Goal: Task Accomplishment & Management: Use online tool/utility

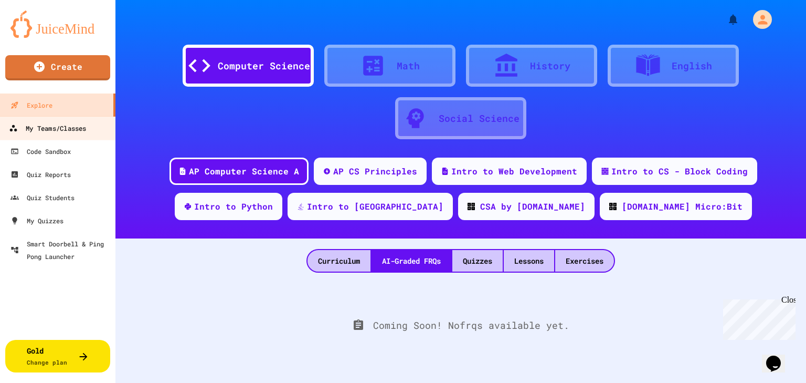
click at [42, 130] on div "My Teams/Classes" at bounding box center [47, 128] width 77 height 13
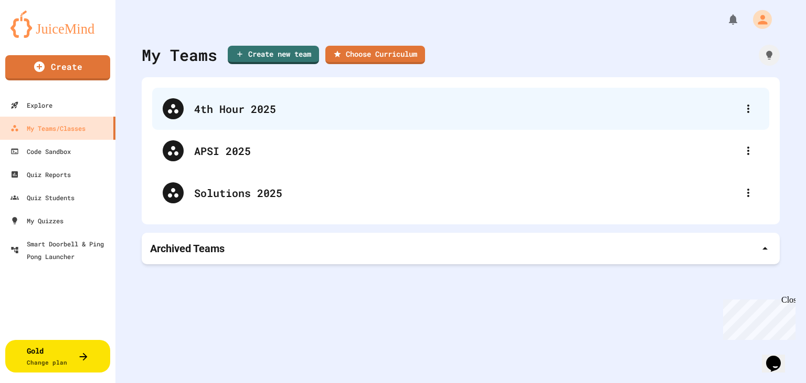
click at [225, 111] on div "4th Hour 2025" at bounding box center [466, 109] width 544 height 16
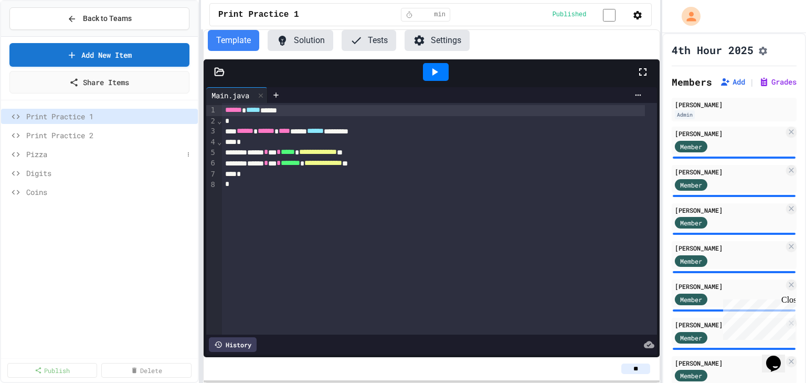
click at [50, 157] on span "Pizza" at bounding box center [104, 154] width 157 height 11
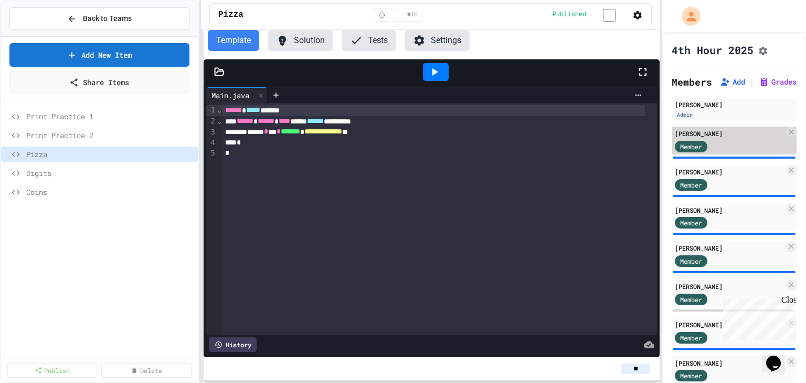
click at [724, 138] on div "[PERSON_NAME]" at bounding box center [729, 133] width 109 height 9
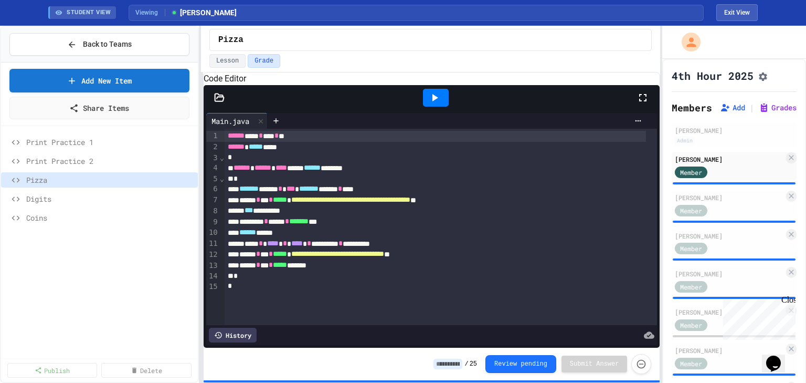
click at [433, 104] on icon at bounding box center [434, 97] width 13 height 13
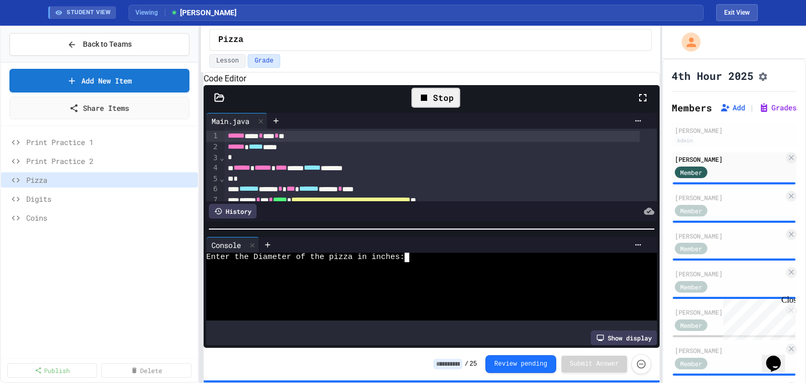
click at [414, 262] on textarea "Terminal input" at bounding box center [411, 257] width 5 height 9
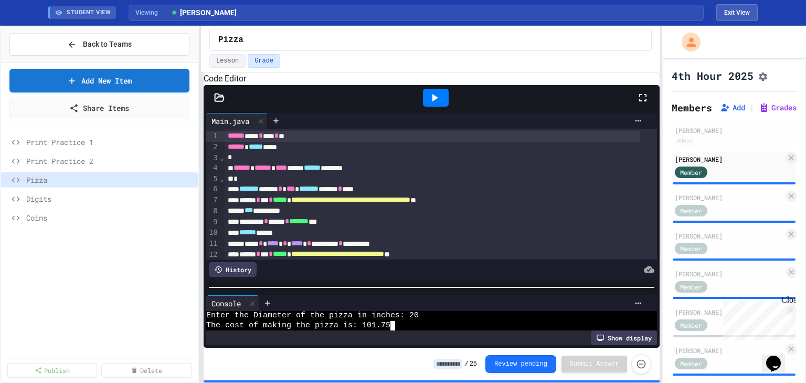
scroll to position [9, 0]
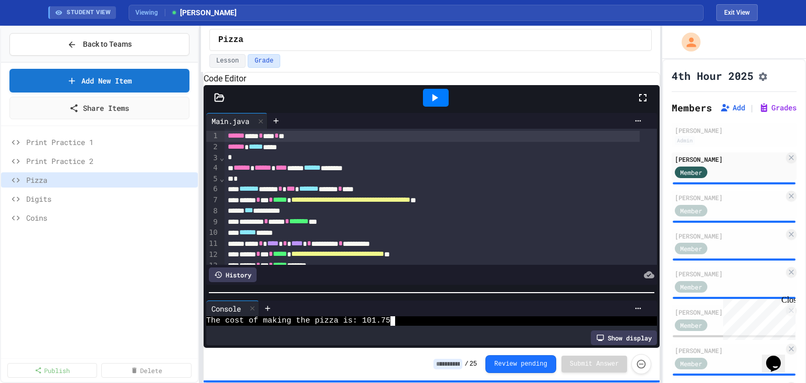
click at [455, 292] on div at bounding box center [432, 292] width 457 height 10
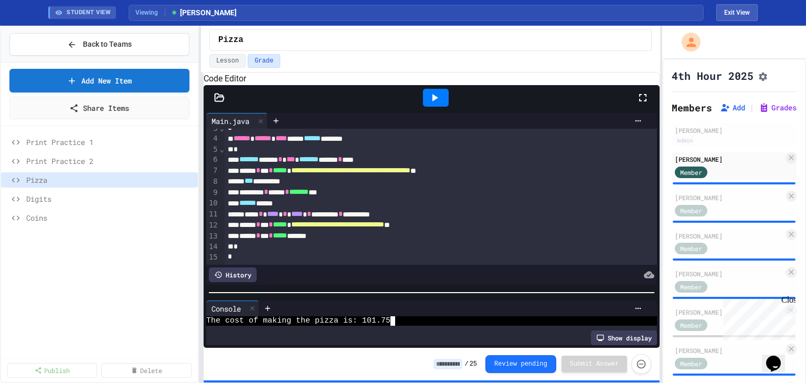
scroll to position [0, 0]
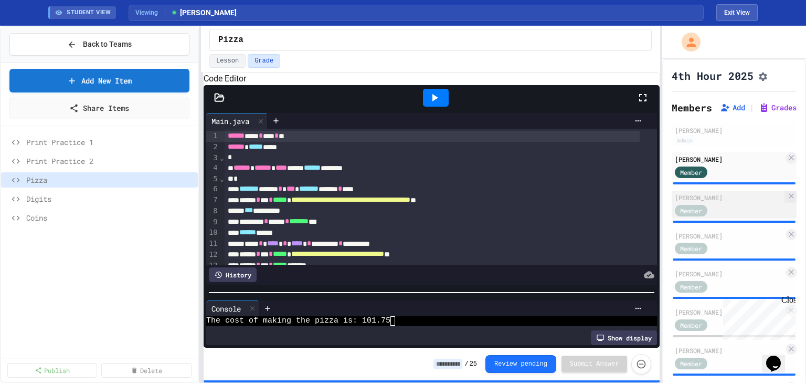
click at [727, 201] on div "[PERSON_NAME]" at bounding box center [729, 197] width 109 height 9
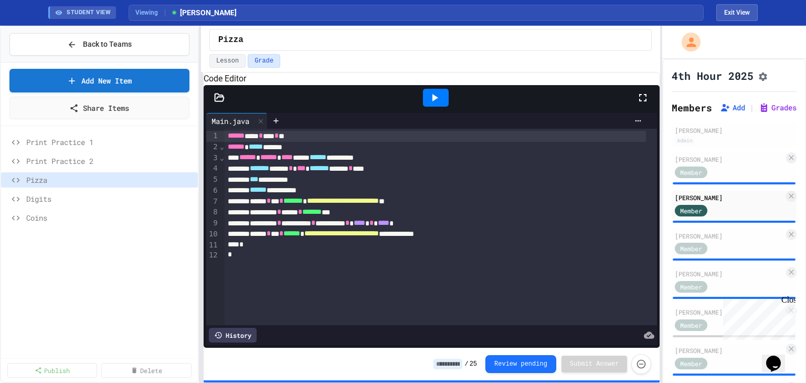
click at [433, 101] on icon at bounding box center [436, 97] width 6 height 7
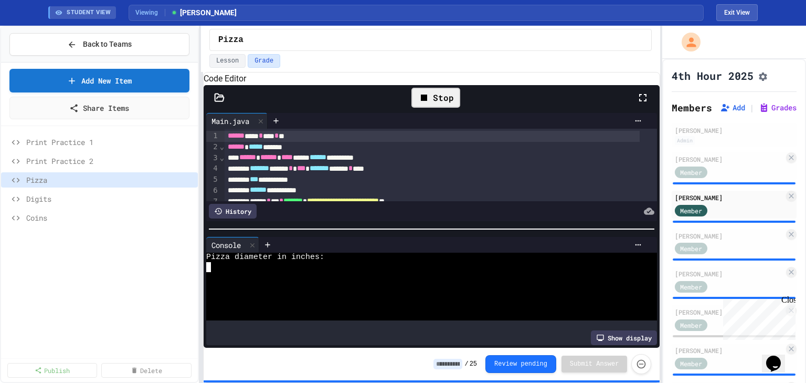
click at [356, 276] on div at bounding box center [423, 276] width 435 height 9
click at [439, 104] on icon at bounding box center [434, 97] width 13 height 13
click at [225, 271] on div at bounding box center [423, 266] width 435 height 9
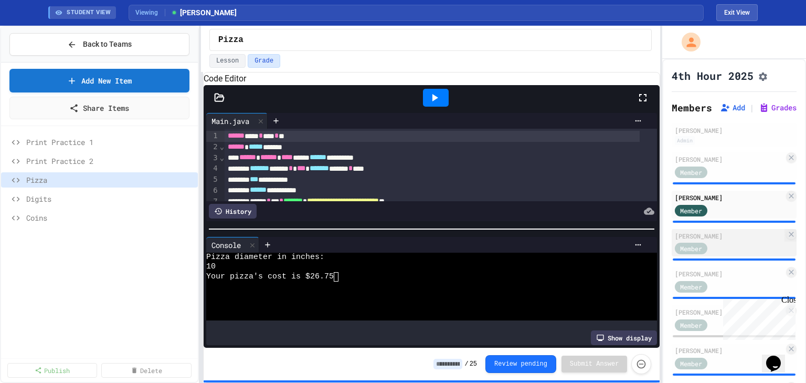
click at [719, 248] on div "Member" at bounding box center [701, 247] width 52 height 13
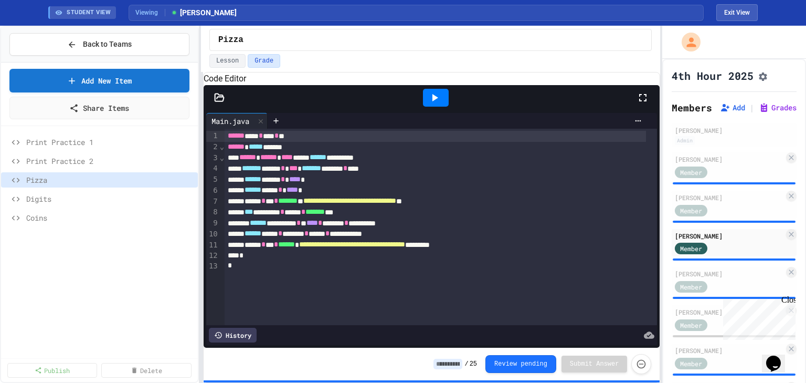
click at [435, 104] on icon at bounding box center [434, 97] width 13 height 13
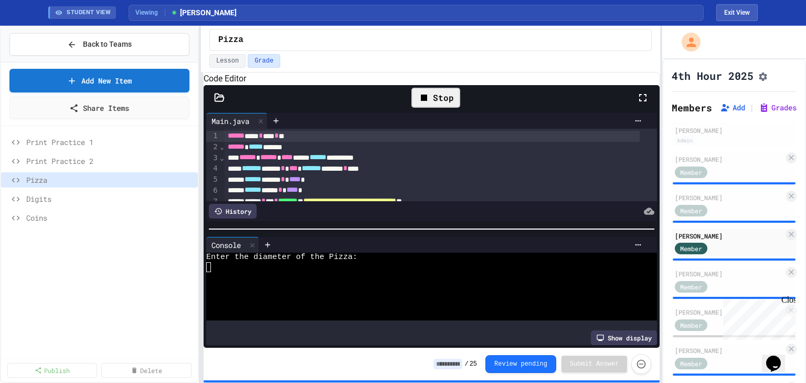
click at [337, 295] on div at bounding box center [423, 295] width 435 height 9
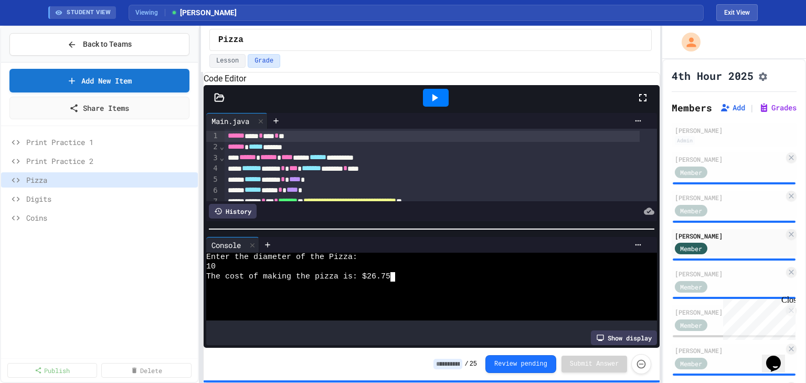
click at [429, 104] on icon at bounding box center [434, 97] width 13 height 13
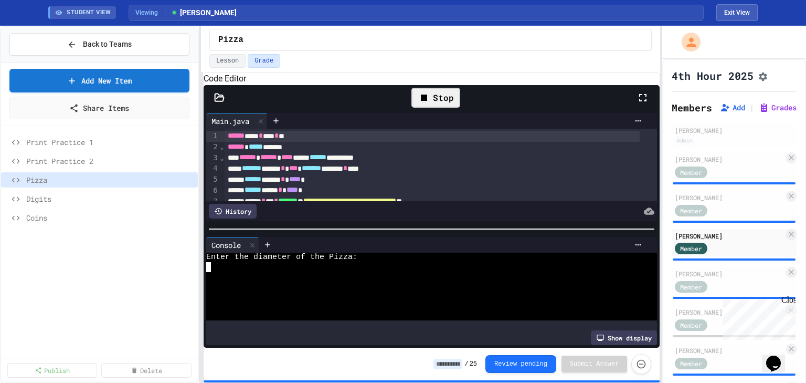
click at [225, 271] on div at bounding box center [423, 266] width 435 height 9
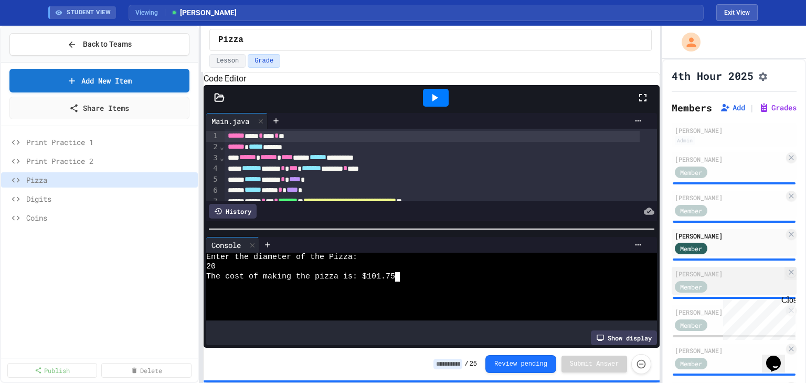
click at [707, 283] on div "[PERSON_NAME] Member" at bounding box center [734, 281] width 125 height 28
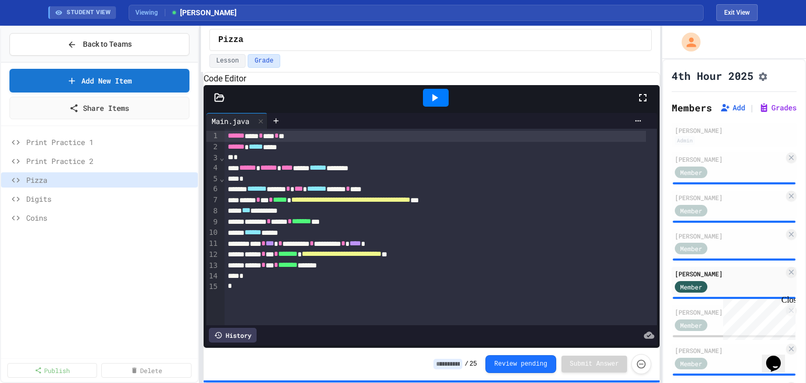
click at [436, 104] on icon at bounding box center [434, 97] width 13 height 13
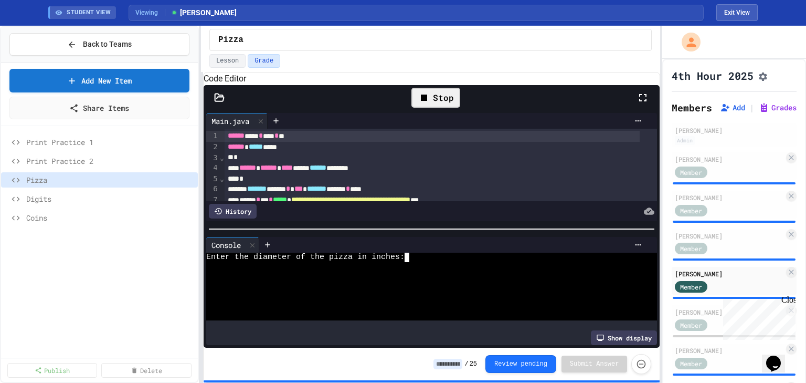
click at [463, 262] on div "Enter the diameter of the pizza in inches:" at bounding box center [423, 257] width 435 height 9
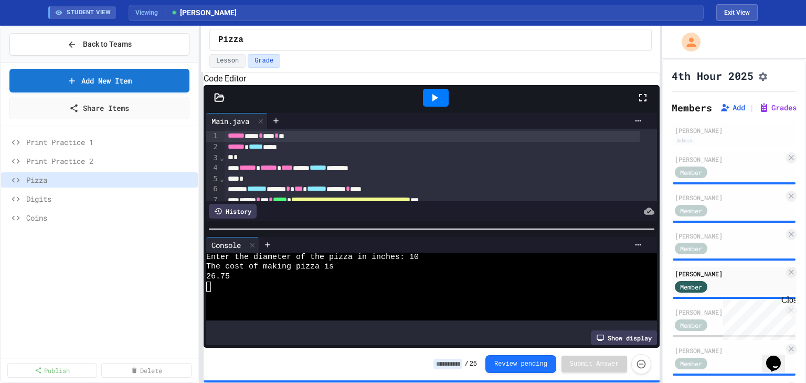
click at [442, 107] on div at bounding box center [436, 98] width 26 height 18
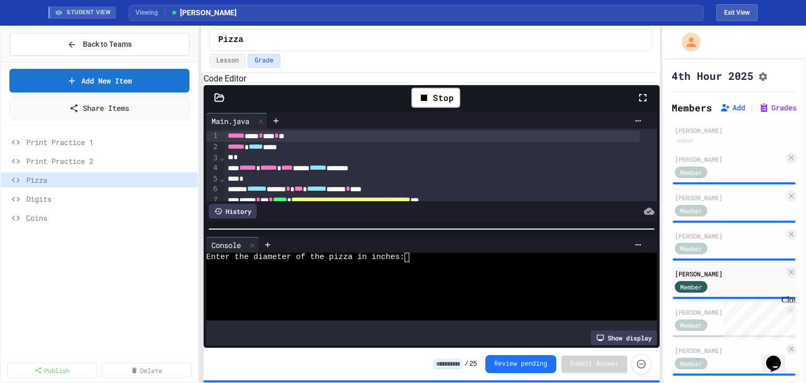
click at [409, 253] on div at bounding box center [453, 245] width 388 height 16
click at [414, 262] on textarea "Terminal input" at bounding box center [411, 257] width 5 height 9
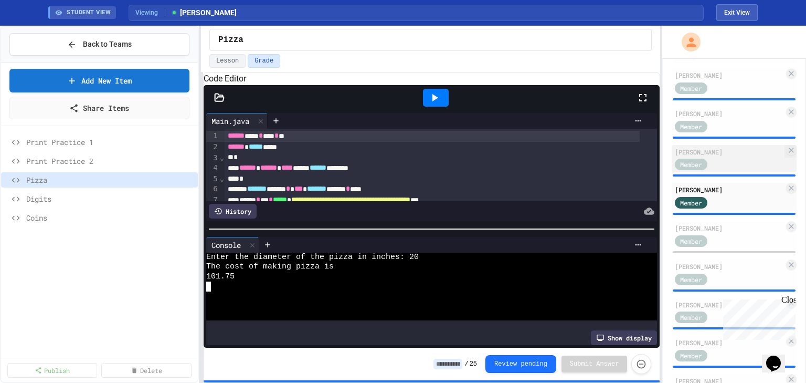
scroll to position [126, 0]
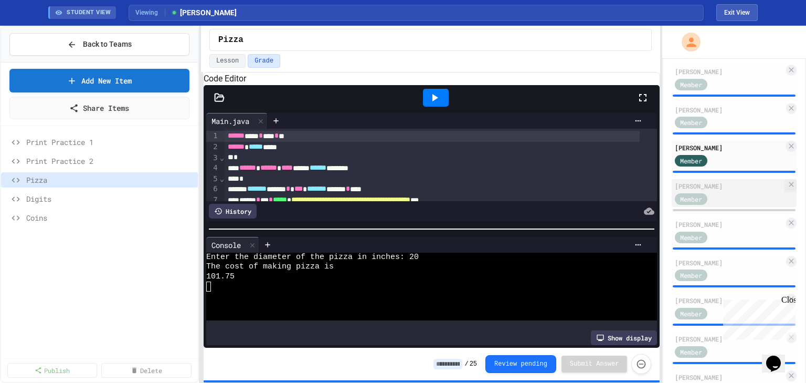
click at [732, 199] on div "Member" at bounding box center [729, 198] width 109 height 13
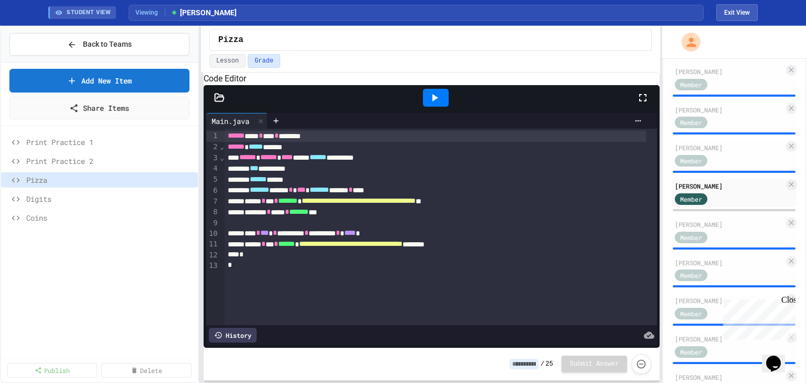
click at [436, 101] on icon at bounding box center [436, 97] width 6 height 7
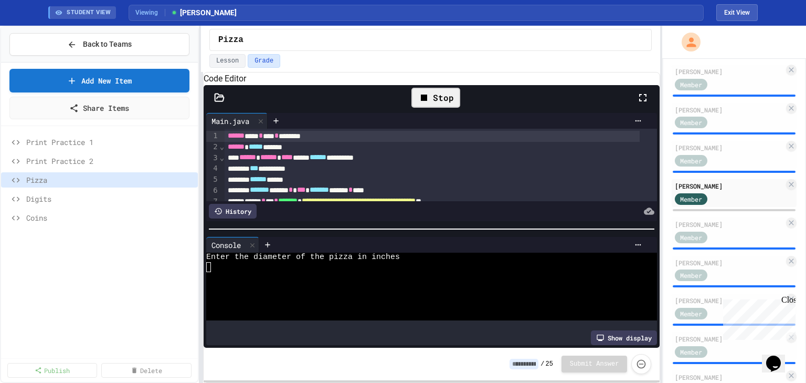
click at [280, 271] on div at bounding box center [423, 266] width 435 height 9
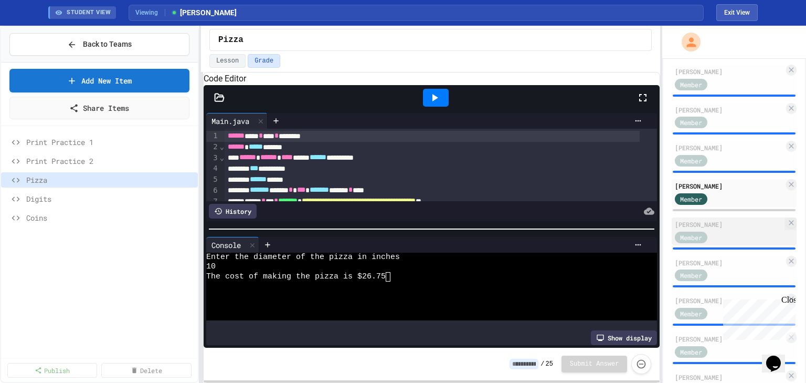
click at [715, 236] on div "Member" at bounding box center [701, 236] width 52 height 13
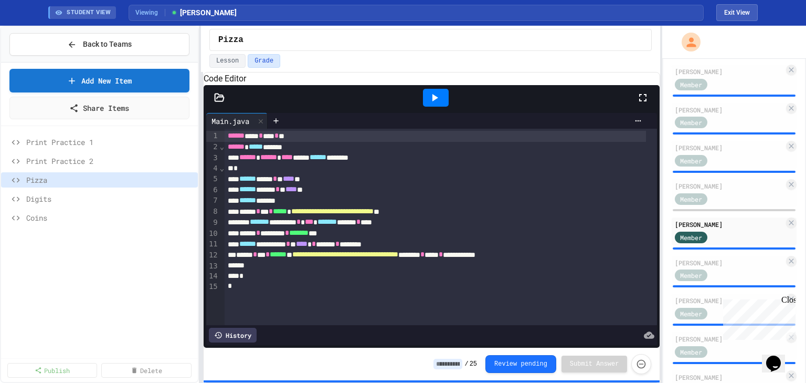
click at [437, 104] on icon at bounding box center [434, 97] width 13 height 13
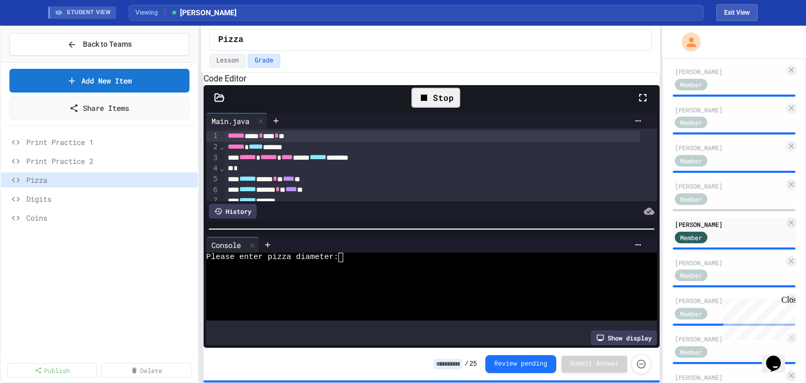
click at [353, 262] on div "Please enter pizza diameter:" at bounding box center [423, 257] width 435 height 9
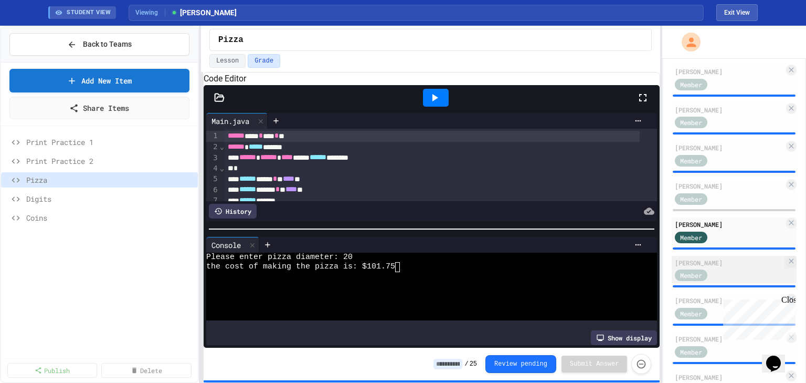
click at [706, 267] on div "[PERSON_NAME]" at bounding box center [729, 262] width 109 height 9
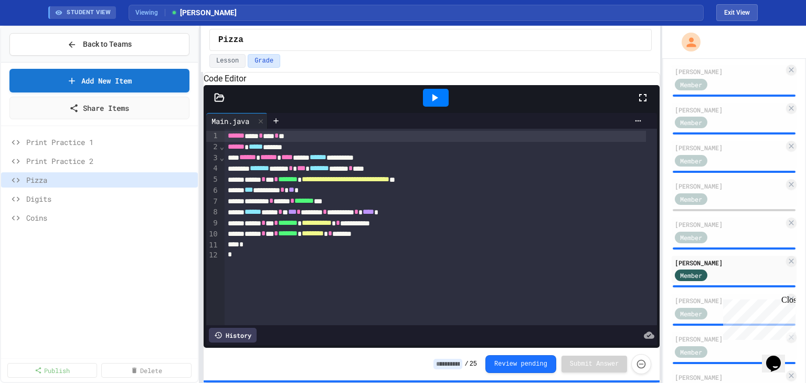
click at [439, 104] on icon at bounding box center [434, 97] width 13 height 13
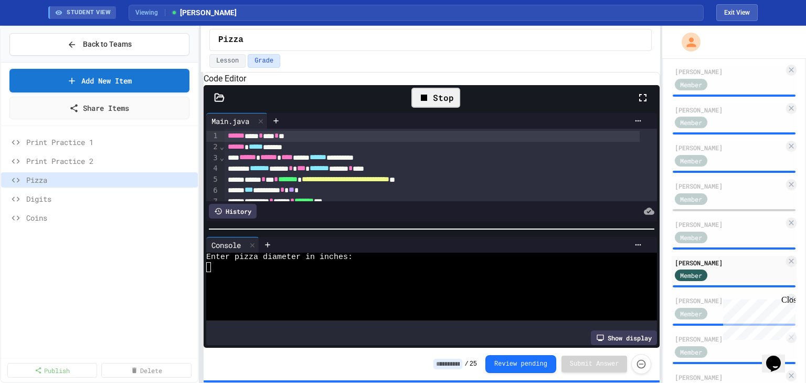
click at [281, 277] on div at bounding box center [423, 276] width 435 height 9
click at [432, 104] on icon at bounding box center [434, 97] width 13 height 13
click at [212, 271] on div at bounding box center [423, 266] width 435 height 9
click at [700, 305] on div "[PERSON_NAME]" at bounding box center [729, 300] width 109 height 9
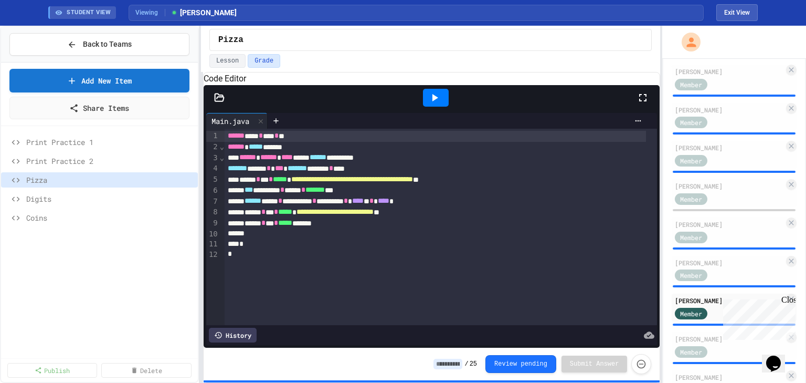
click at [439, 104] on icon at bounding box center [434, 97] width 13 height 13
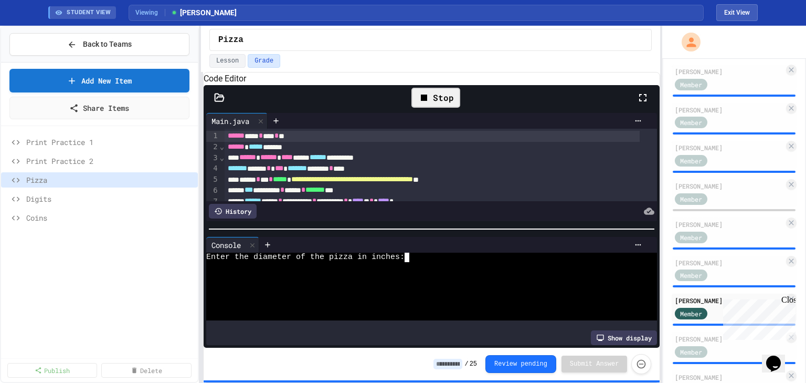
click at [428, 260] on div "Enter the diameter of the pizza in inches:" at bounding box center [423, 257] width 435 height 9
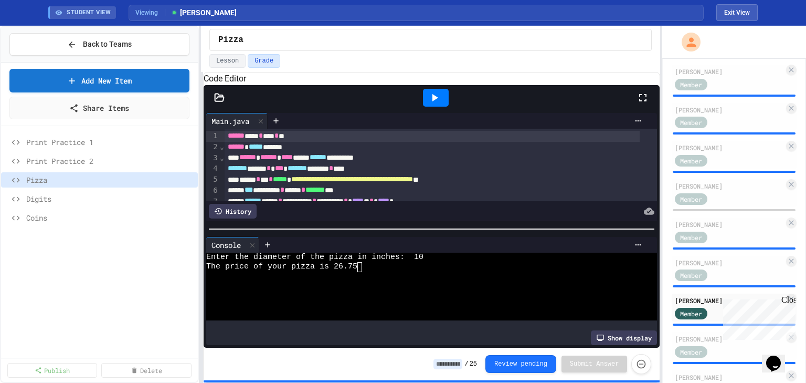
click at [433, 104] on icon at bounding box center [434, 97] width 13 height 13
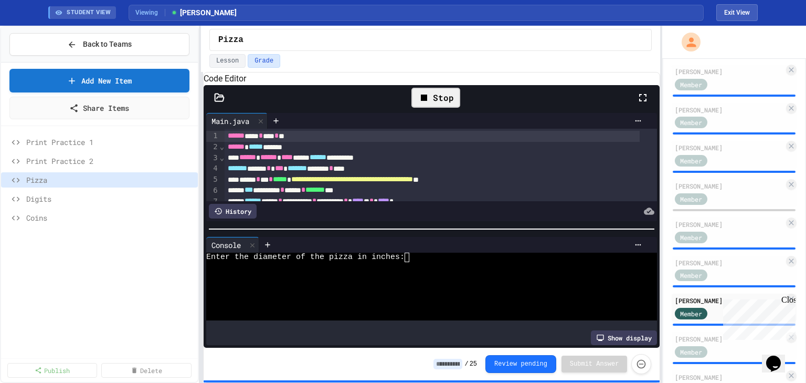
click at [423, 265] on div at bounding box center [423, 266] width 435 height 9
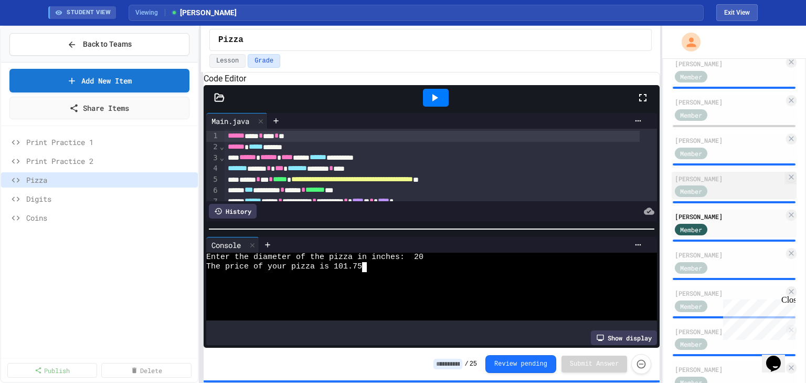
scroll to position [252, 0]
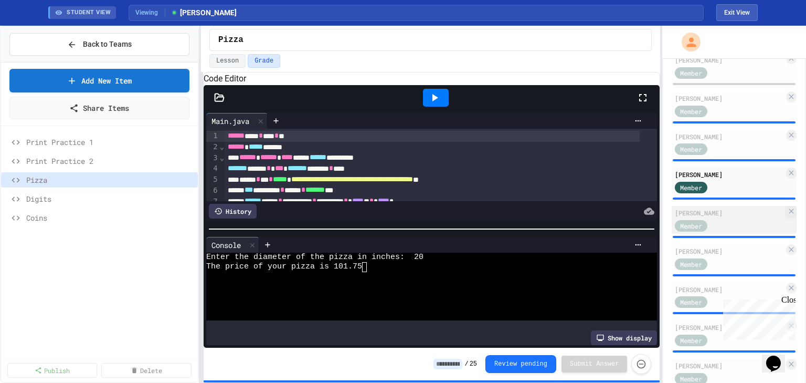
click at [716, 217] on div "[PERSON_NAME]" at bounding box center [729, 212] width 109 height 9
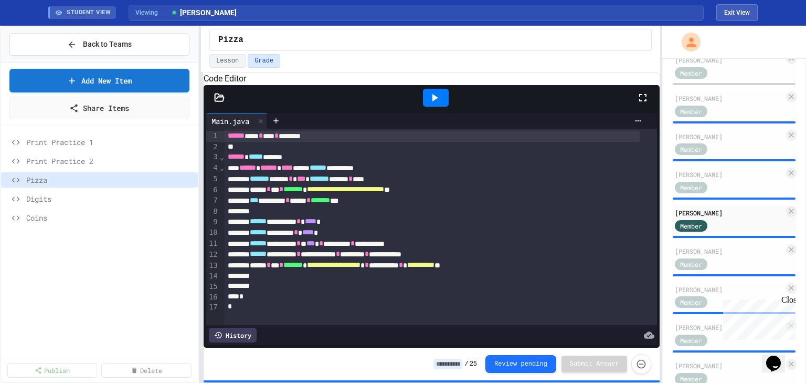
click at [441, 104] on icon at bounding box center [434, 97] width 13 height 13
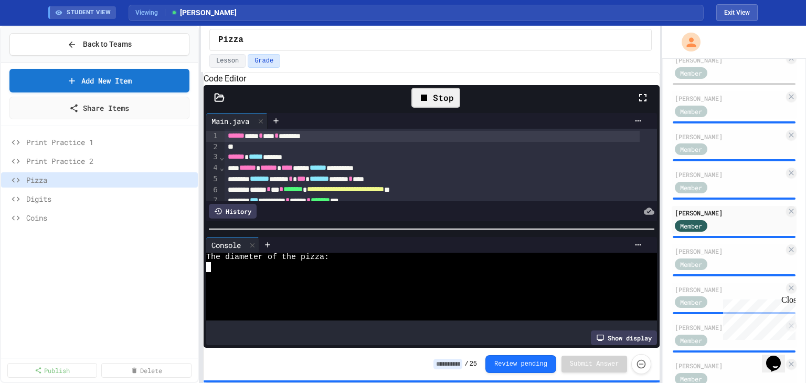
click at [255, 276] on div at bounding box center [423, 276] width 435 height 9
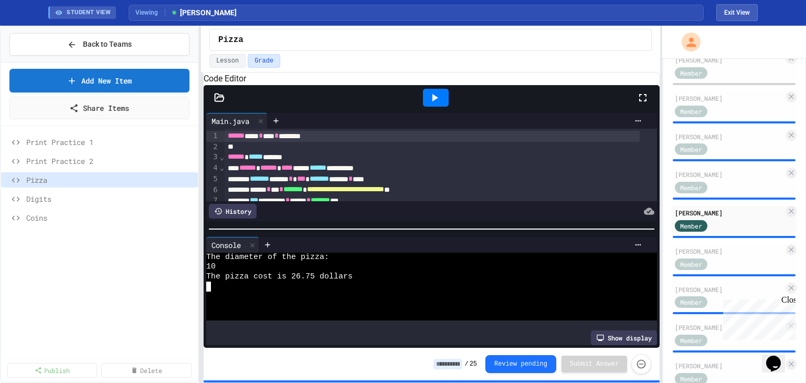
click at [438, 104] on icon at bounding box center [434, 97] width 13 height 13
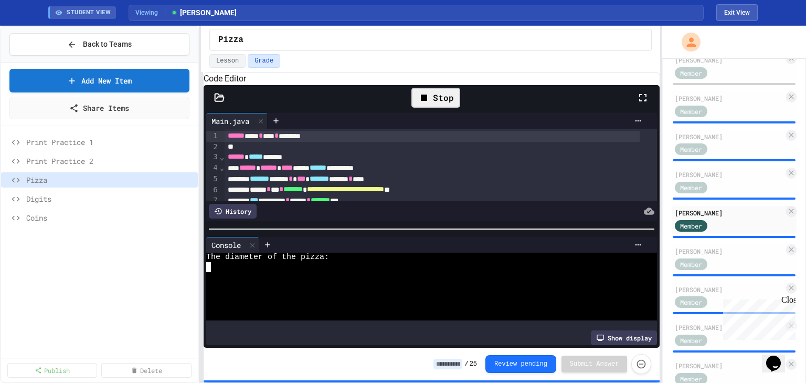
click at [241, 275] on div at bounding box center [423, 276] width 435 height 9
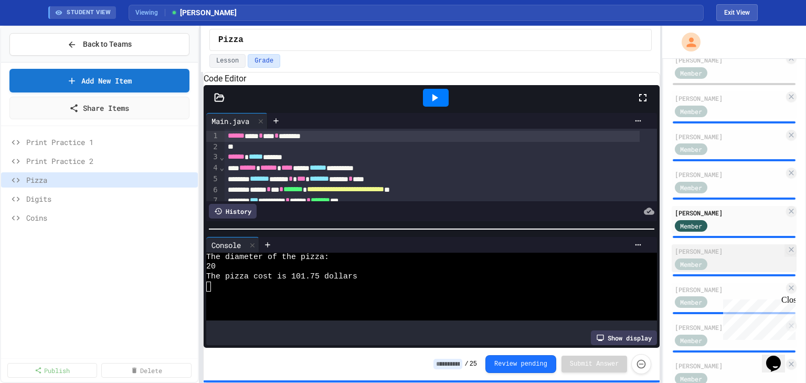
click at [729, 256] on div "[PERSON_NAME]" at bounding box center [729, 250] width 109 height 9
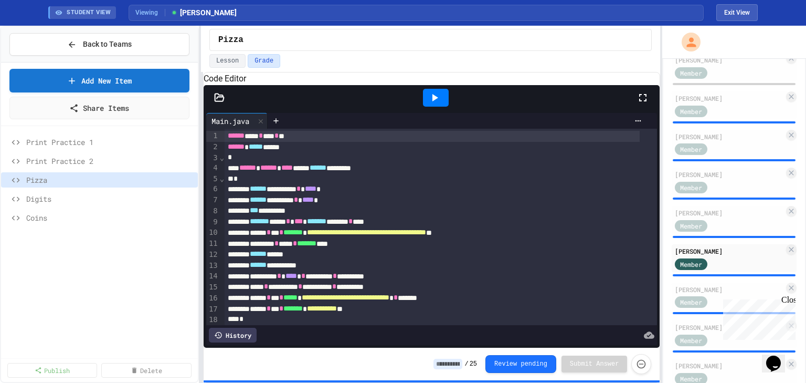
scroll to position [37, 0]
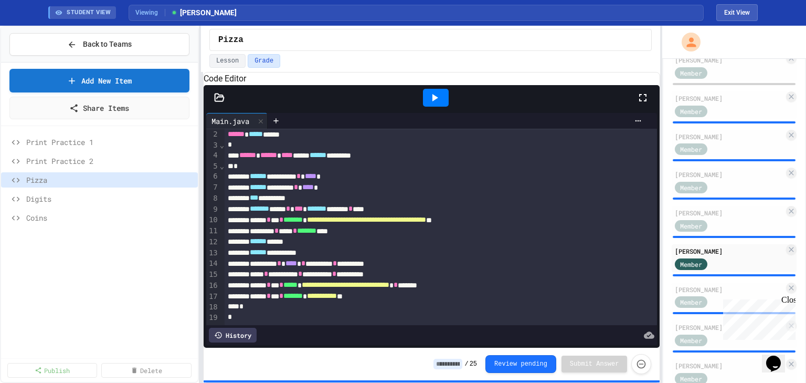
click at [436, 104] on icon at bounding box center [434, 97] width 13 height 13
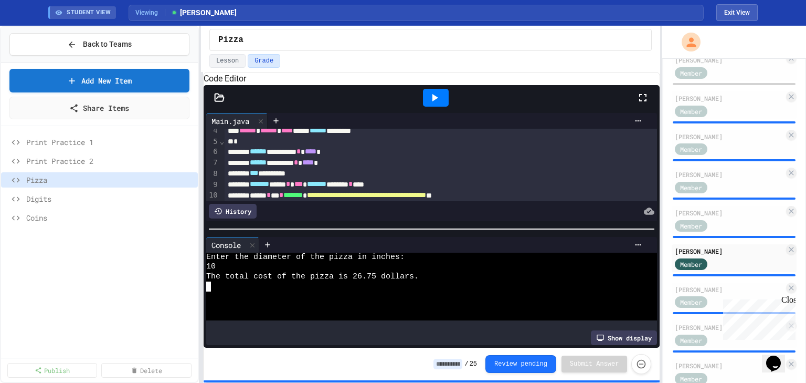
click at [440, 104] on icon at bounding box center [434, 97] width 13 height 13
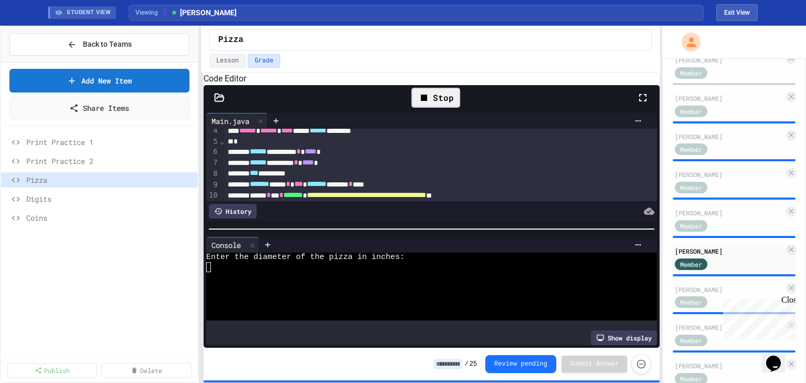
click at [223, 267] on div at bounding box center [423, 266] width 435 height 9
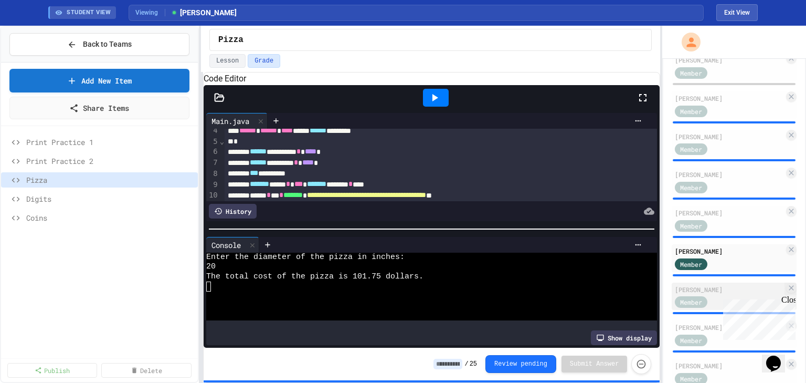
click at [712, 302] on div "Member" at bounding box center [701, 301] width 52 height 13
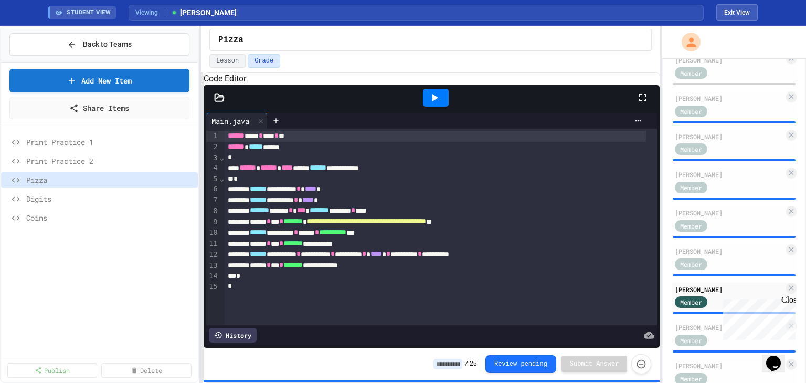
click at [437, 101] on icon at bounding box center [436, 97] width 6 height 7
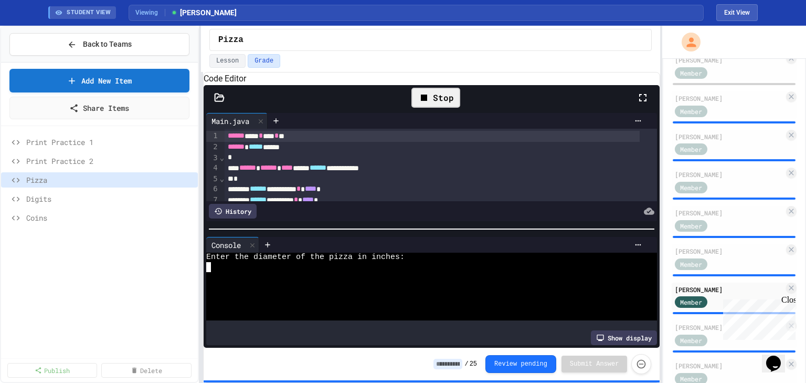
click at [283, 280] on div at bounding box center [423, 276] width 435 height 9
